Goal: Find specific page/section: Find specific page/section

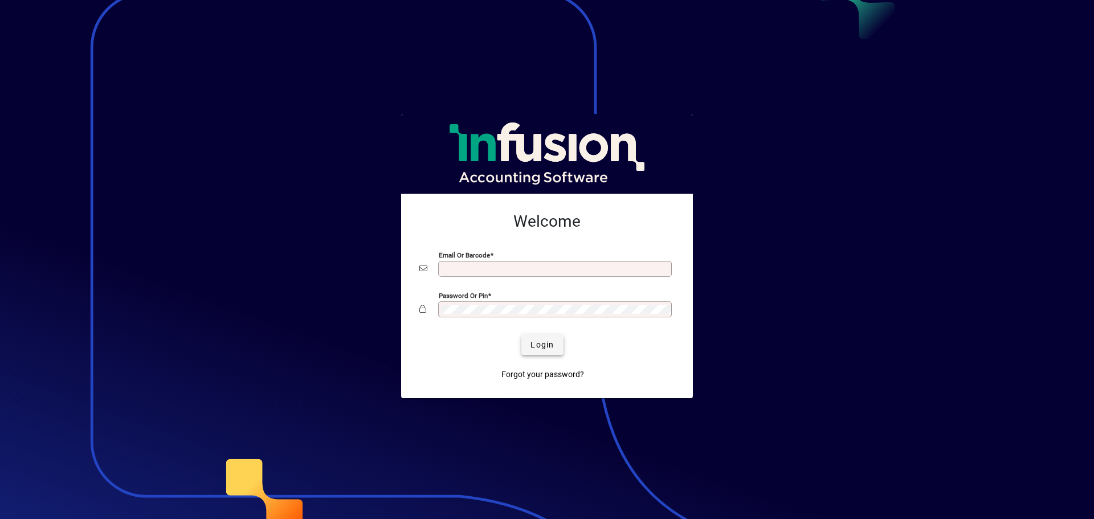
type input "**********"
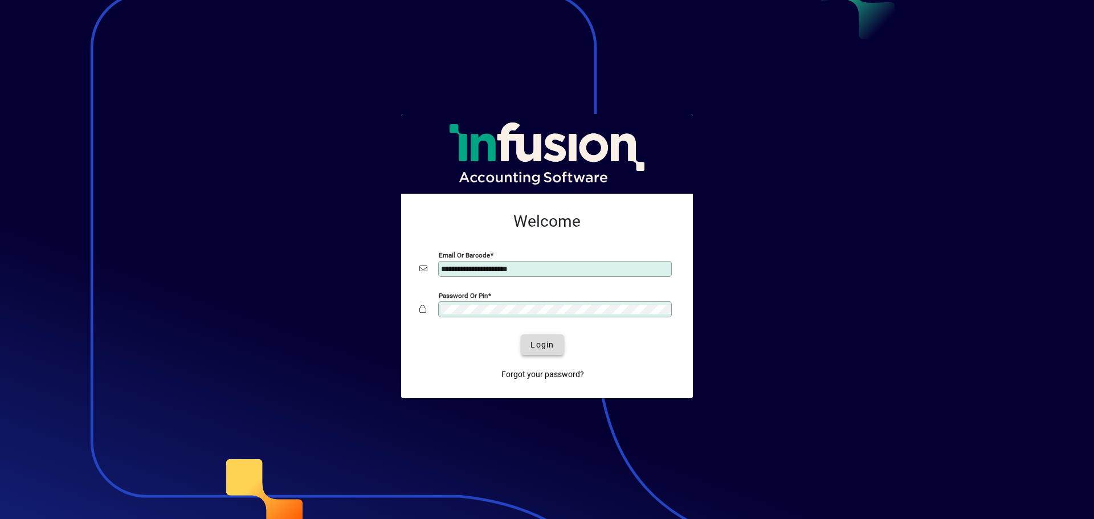
click at [538, 343] on span "Login" at bounding box center [541, 345] width 23 height 12
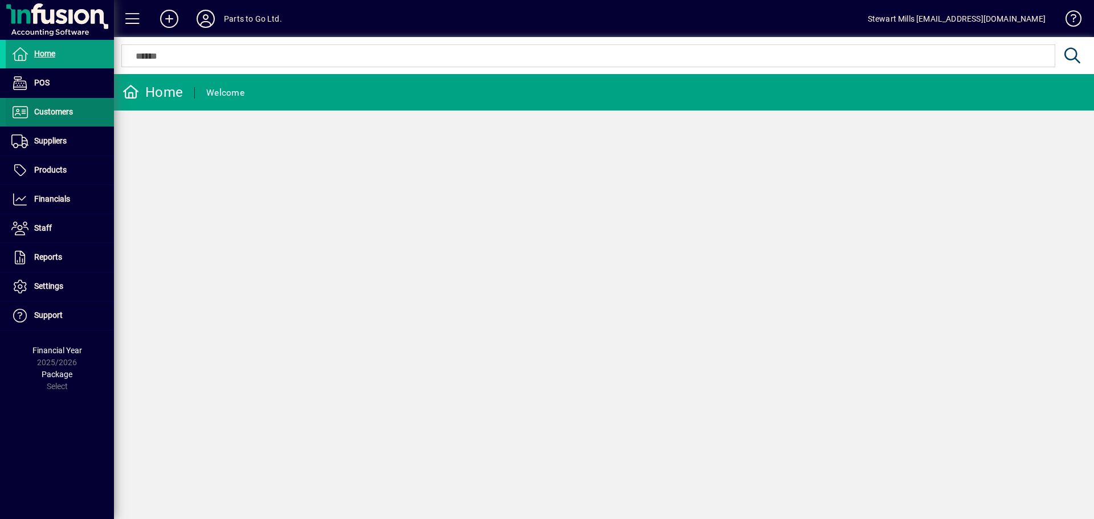
click at [87, 121] on span at bounding box center [60, 112] width 108 height 27
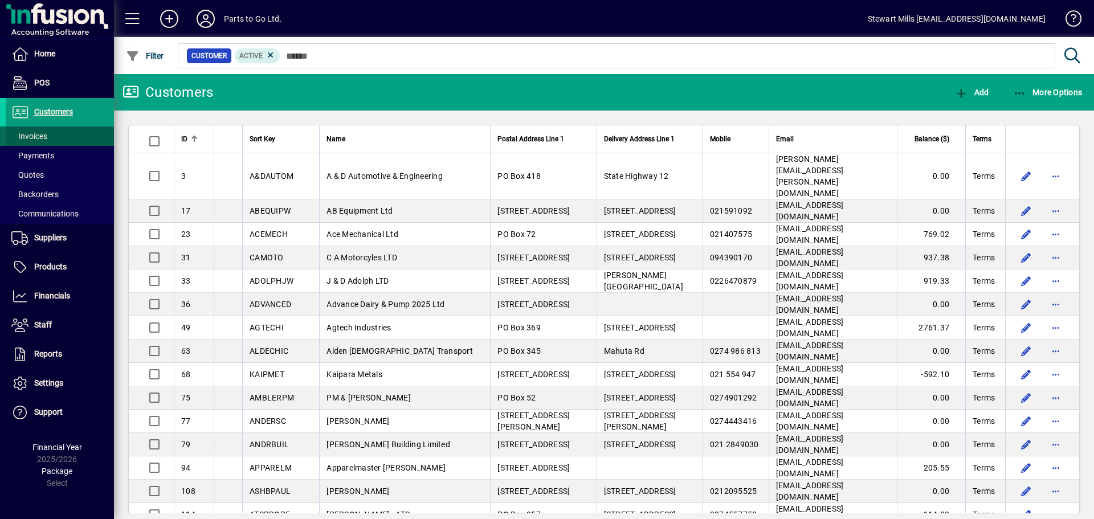
click at [38, 134] on span "Invoices" at bounding box center [29, 136] width 36 height 9
